Goal: Task Accomplishment & Management: Manage account settings

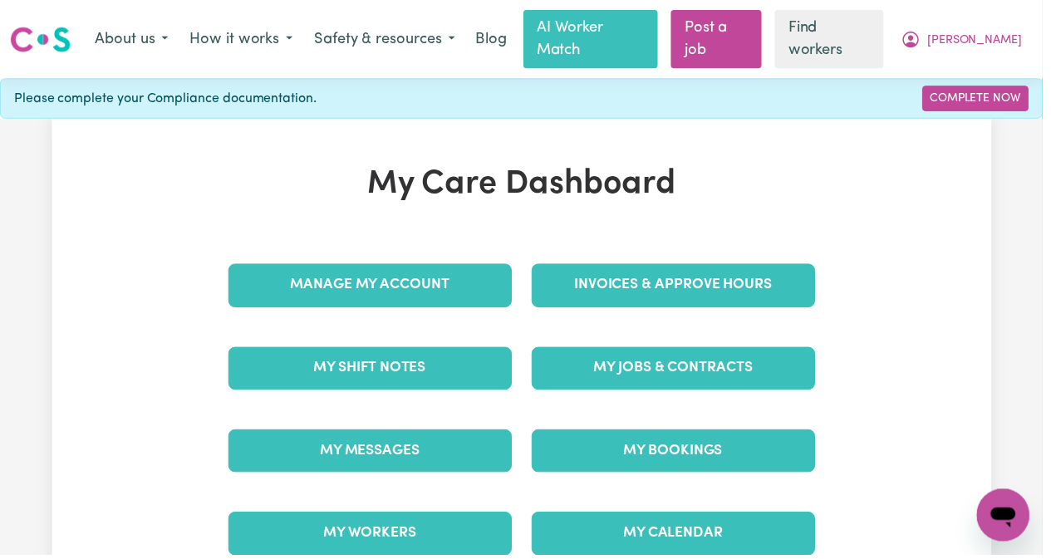
click at [706, 266] on link "Invoices & Approve Hours" at bounding box center [679, 287] width 286 height 43
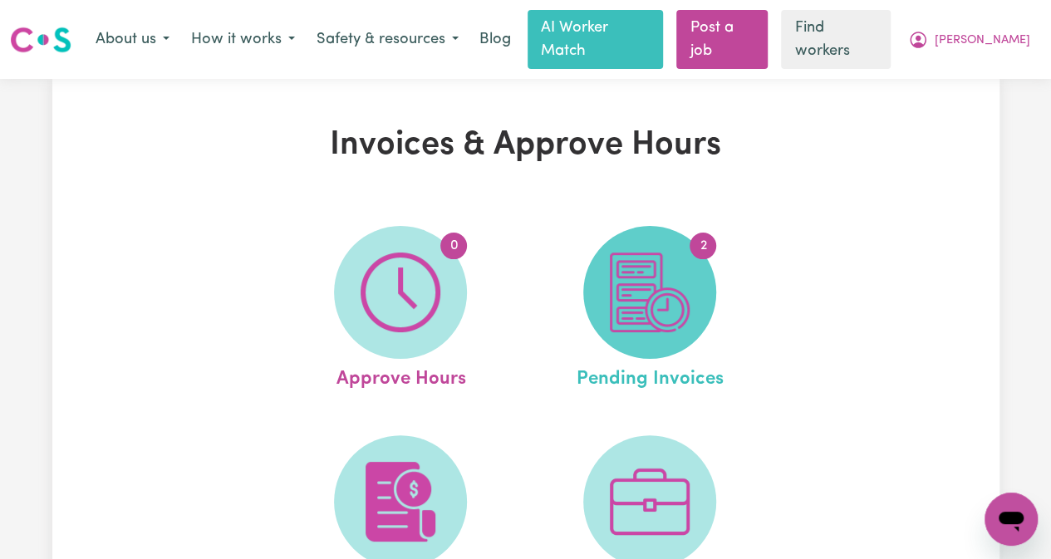
click at [696, 244] on span "2" at bounding box center [649, 292] width 133 height 133
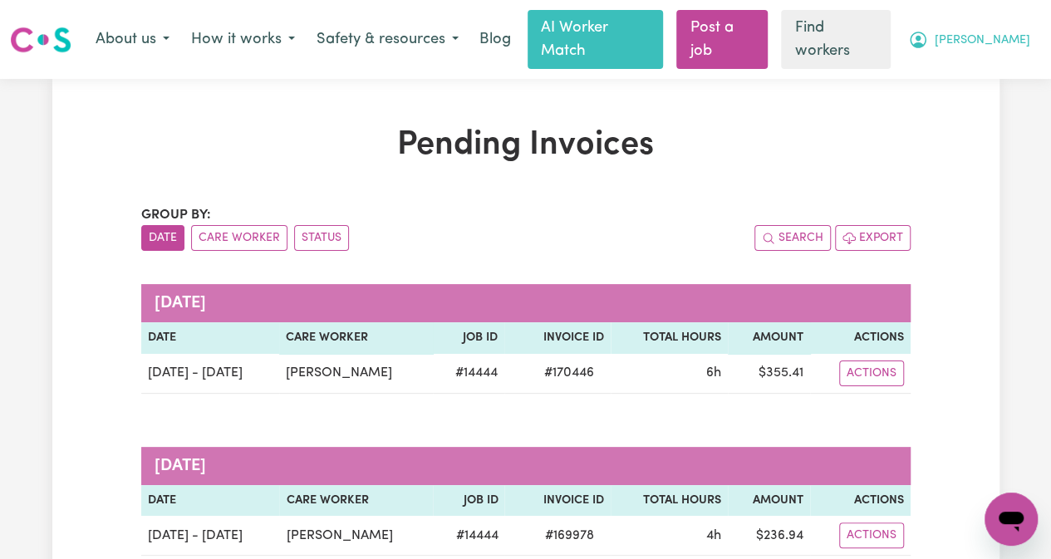
click at [1017, 32] on span "[PERSON_NAME]" at bounding box center [983, 41] width 96 height 18
click at [746, 125] on h1 "Pending Invoices" at bounding box center [525, 145] width 769 height 40
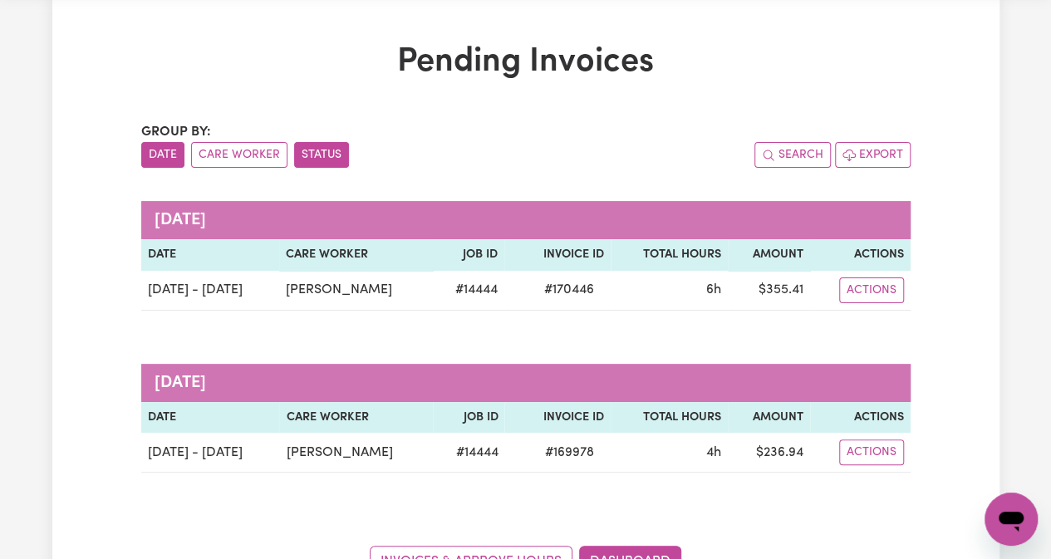
click at [333, 142] on button "Status" at bounding box center [321, 155] width 55 height 26
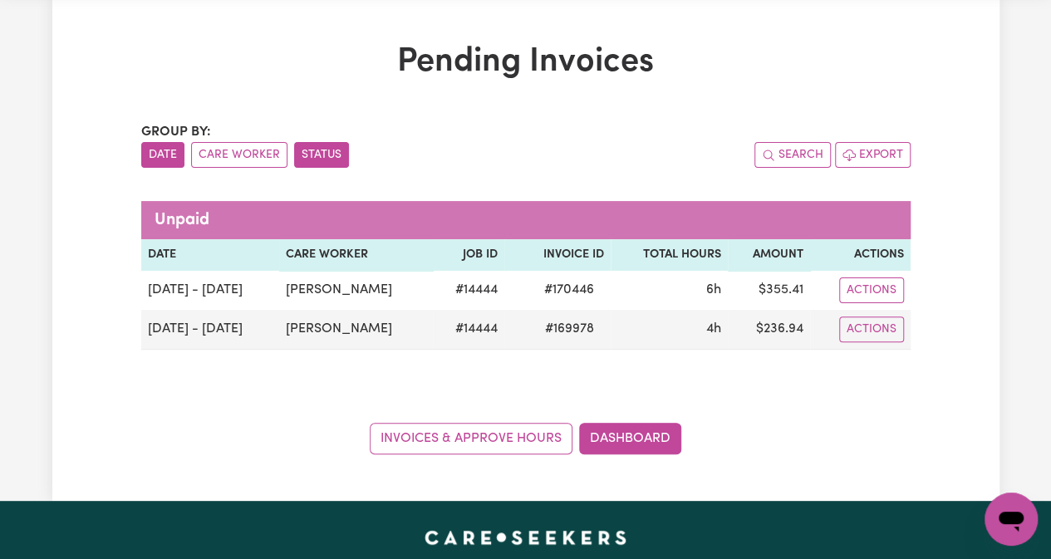
click at [175, 142] on button "Date" at bounding box center [162, 155] width 43 height 26
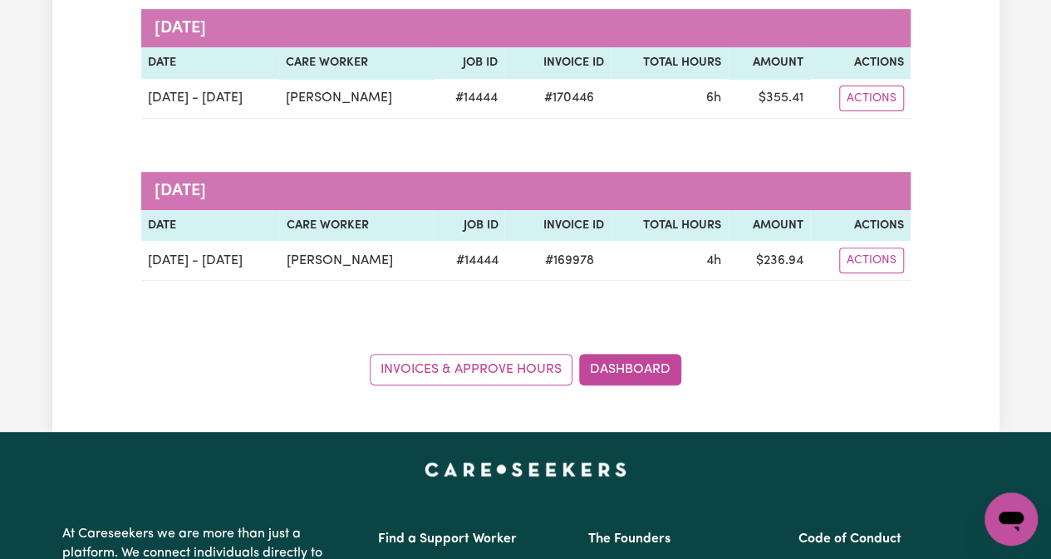
scroll to position [249, 0]
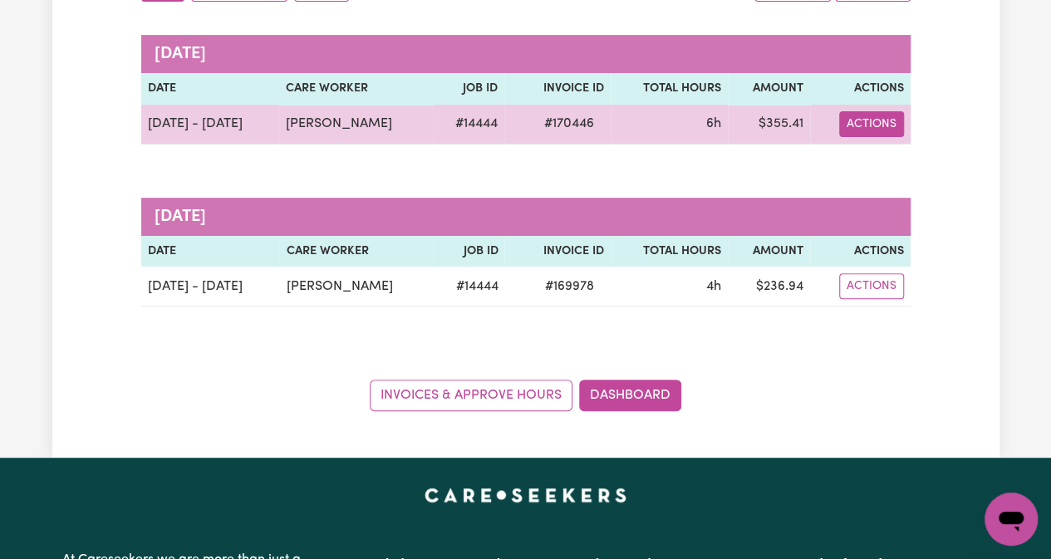
click at [877, 111] on button "Actions" at bounding box center [871, 124] width 65 height 26
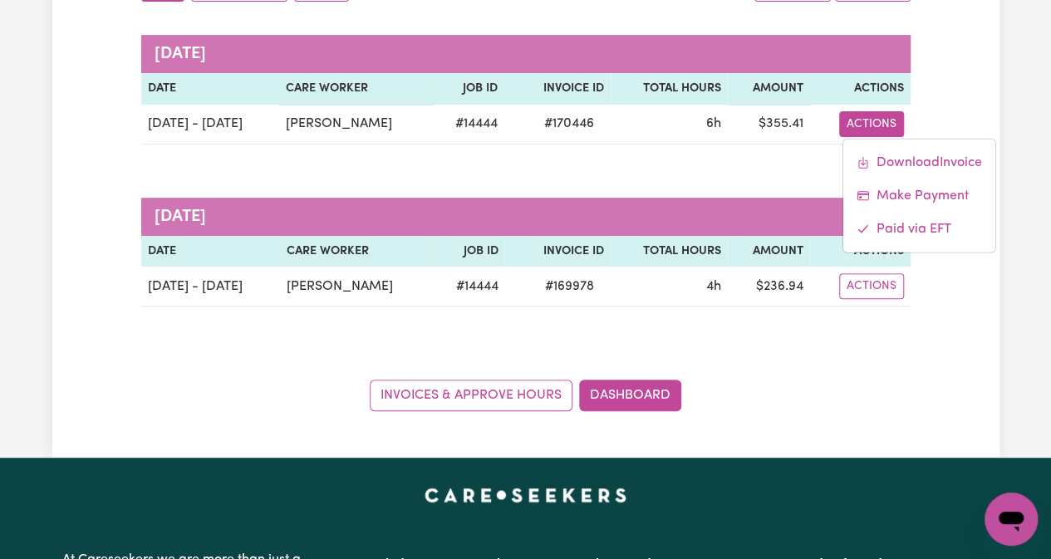
click at [874, 330] on div "Group by: Date Care Worker Status Search Export [DATE] Date Care Worker Job ID …" at bounding box center [525, 183] width 769 height 455
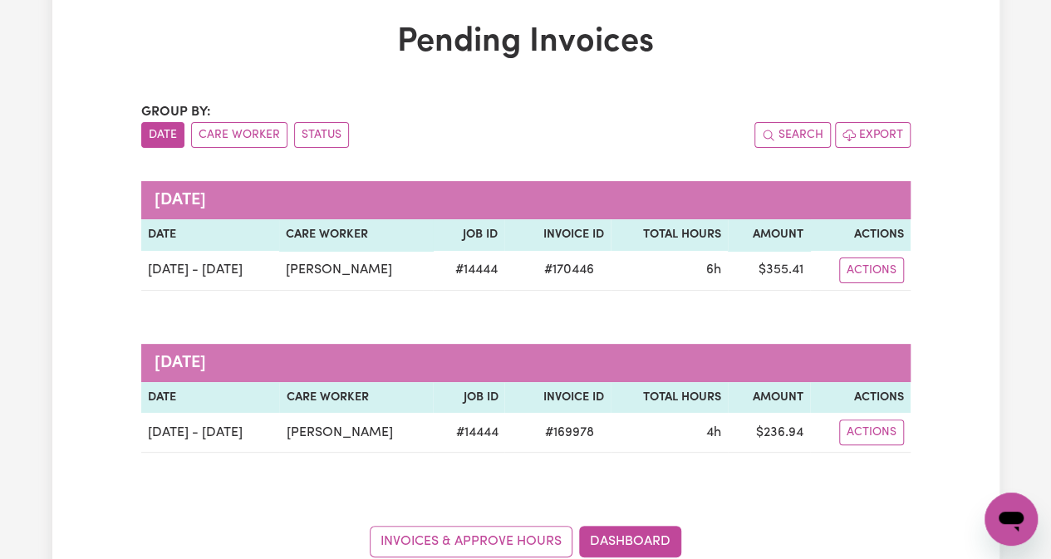
scroll to position [0, 0]
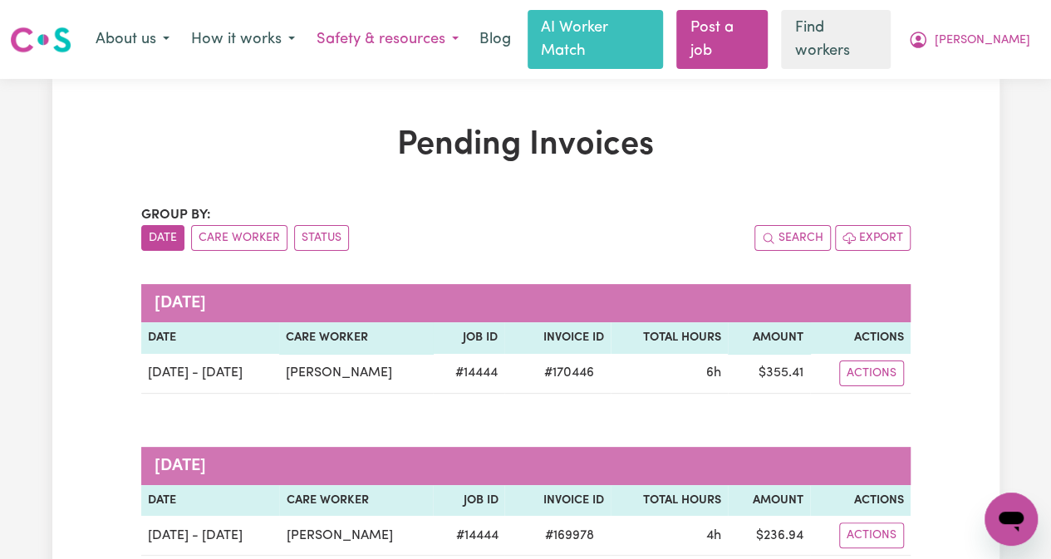
click at [470, 32] on button "Safety & resources" at bounding box center [388, 39] width 164 height 35
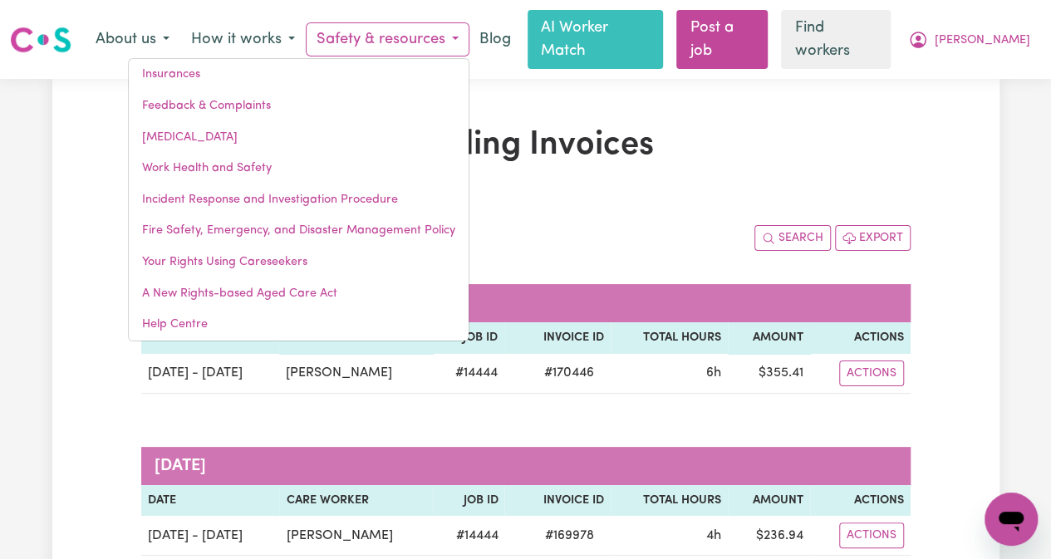
click at [116, 92] on div "Pending Invoices Group by: Date Care Worker Status Search Export [DATE] Date Ca…" at bounding box center [525, 393] width 947 height 628
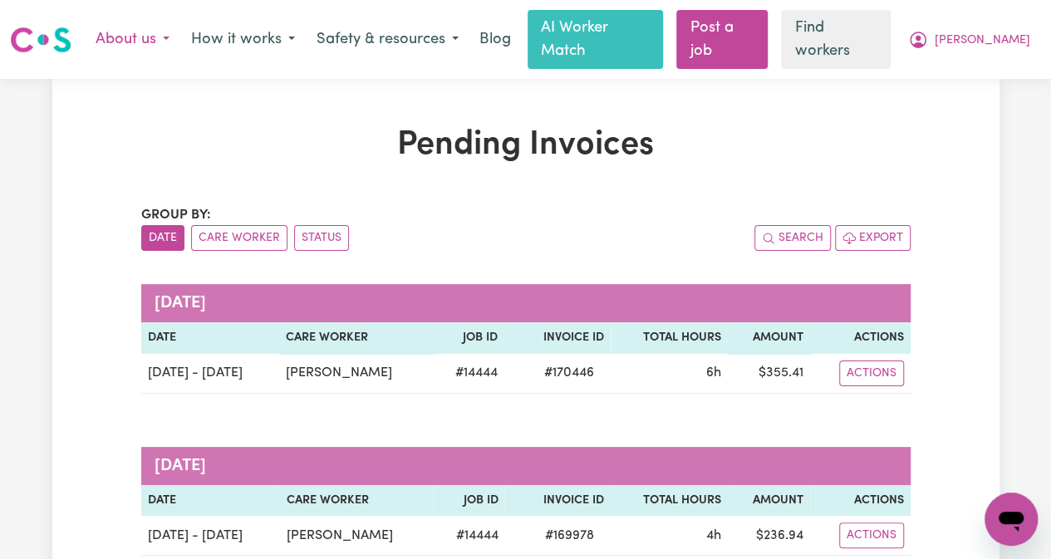
click at [180, 28] on button "About us" at bounding box center [133, 39] width 96 height 35
click at [273, 125] on h1 "Pending Invoices" at bounding box center [525, 145] width 769 height 40
click at [297, 32] on button "How it works" at bounding box center [242, 39] width 125 height 35
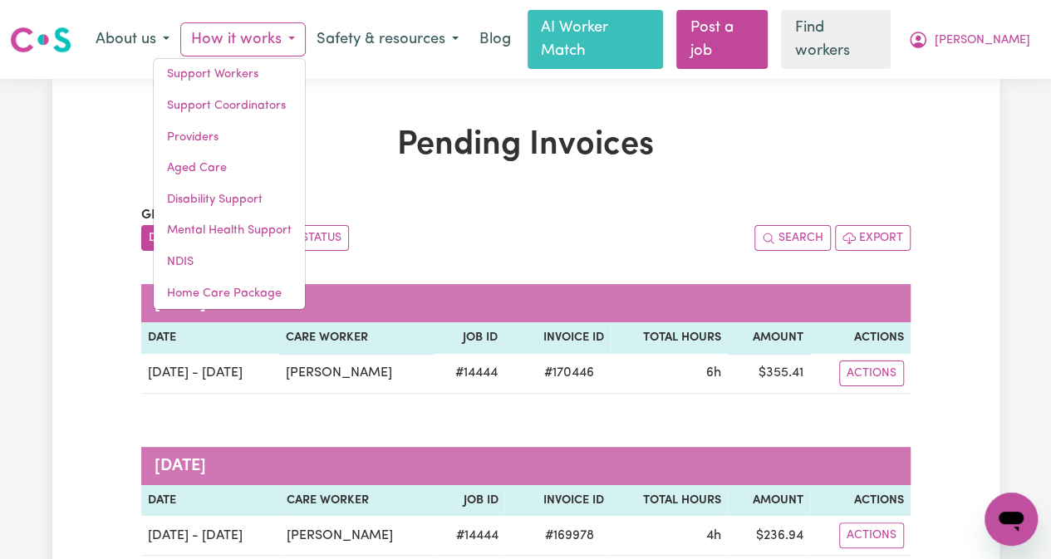
click at [477, 94] on div "Pending Invoices Group by: Date Care Worker Status Search Export [DATE] Date Ca…" at bounding box center [525, 393] width 947 height 628
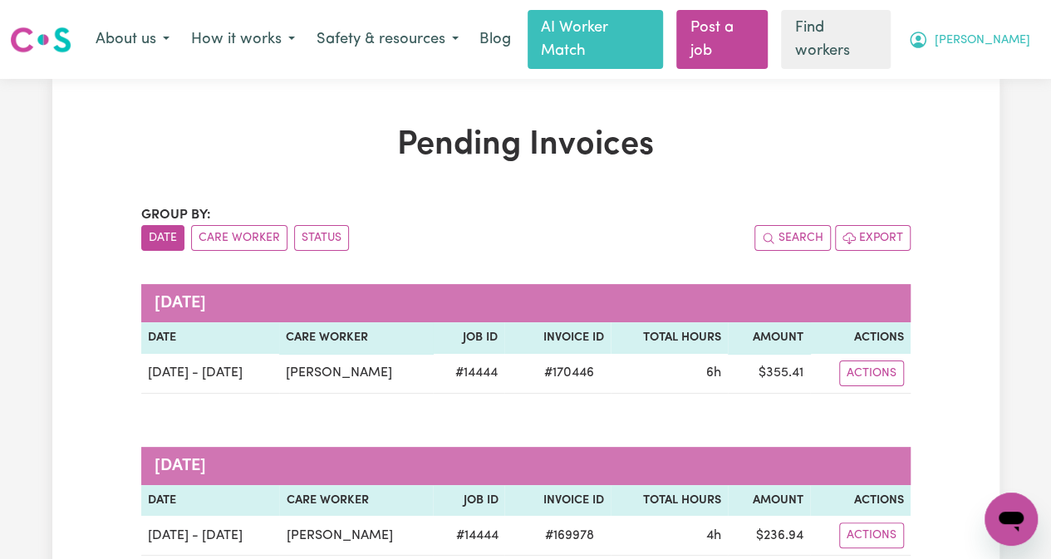
click at [1036, 33] on button "[PERSON_NAME]" at bounding box center [969, 39] width 144 height 35
click at [832, 82] on div "Pending Invoices Group by: Date Care Worker Status Search Export [DATE] Date Ca…" at bounding box center [525, 393] width 947 height 628
